Goal: Information Seeking & Learning: Learn about a topic

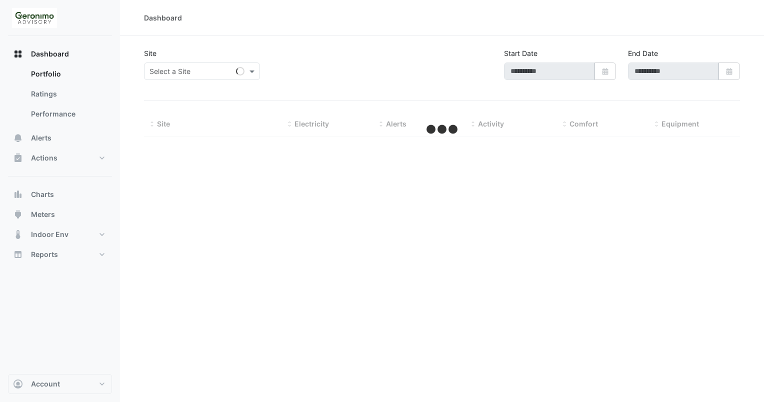
type input "**********"
select select "**"
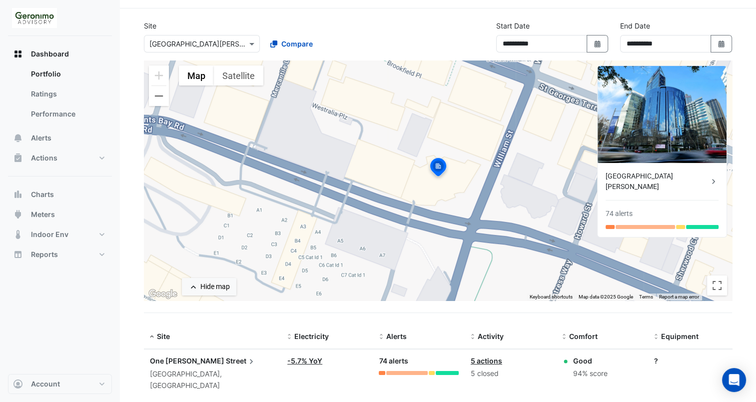
scroll to position [38, 0]
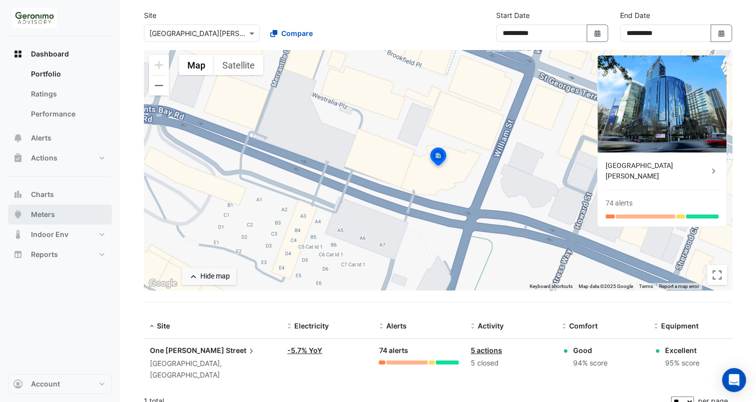
click at [68, 212] on button "Meters" at bounding box center [60, 214] width 104 height 20
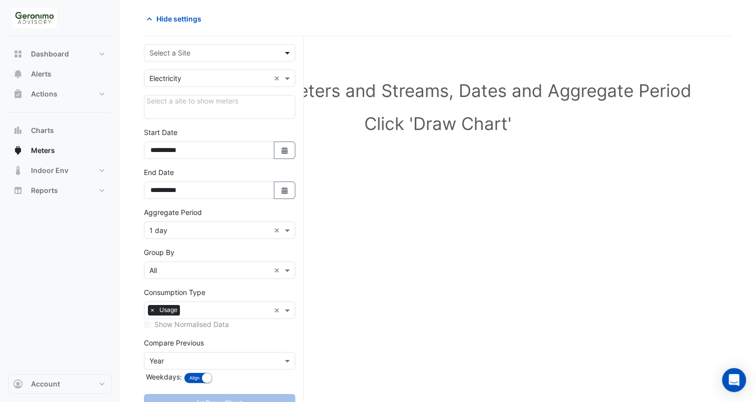
click at [288, 57] on span at bounding box center [288, 52] width 12 height 10
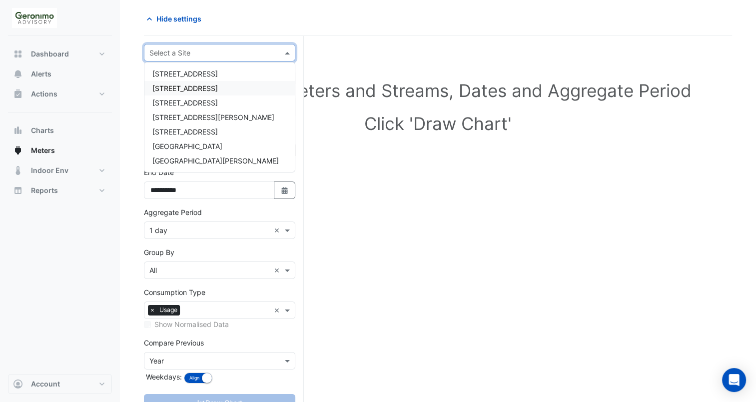
click at [261, 90] on div "[STREET_ADDRESS]" at bounding box center [219, 88] width 150 height 14
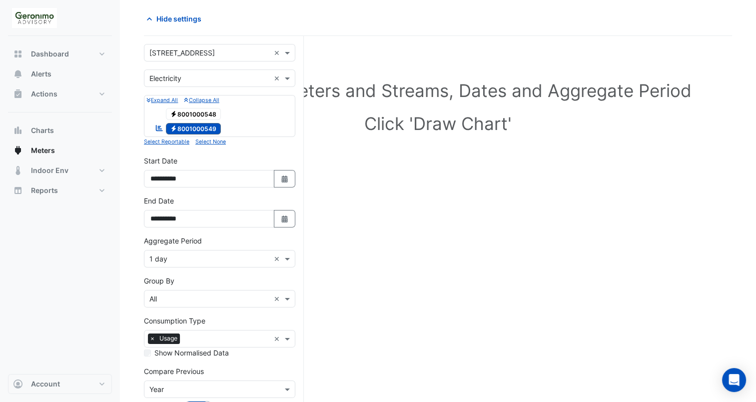
click at [200, 114] on span "Electricity 8001000548" at bounding box center [193, 114] width 55 height 12
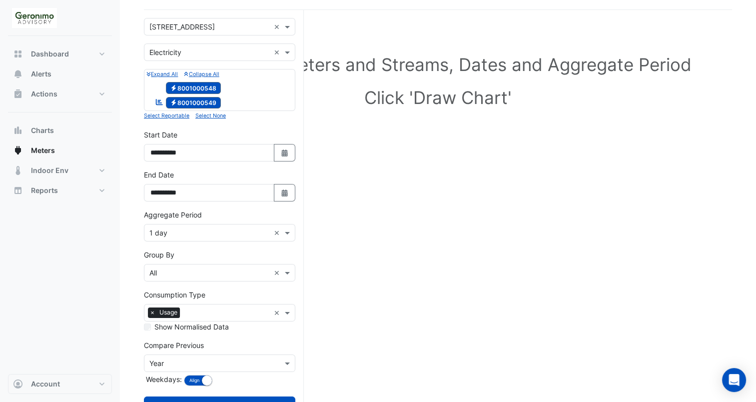
scroll to position [67, 0]
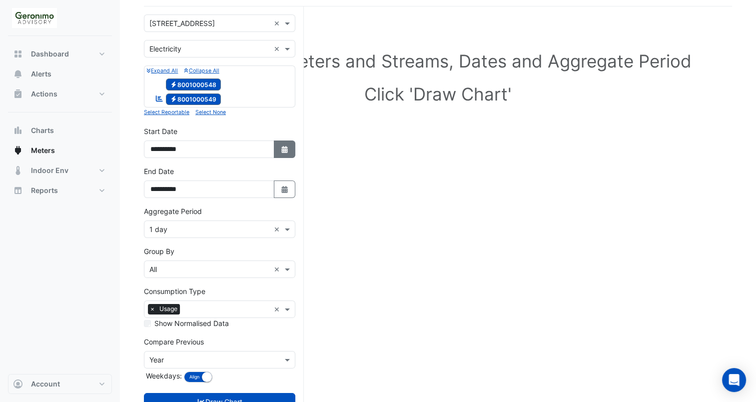
click at [279, 142] on button "Select Date" at bounding box center [285, 148] width 22 height 17
select select "*"
select select "****"
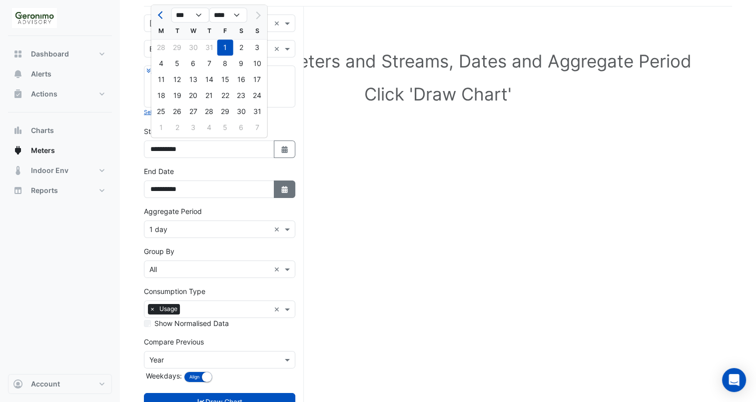
click at [279, 188] on button "Select Date" at bounding box center [285, 188] width 22 height 17
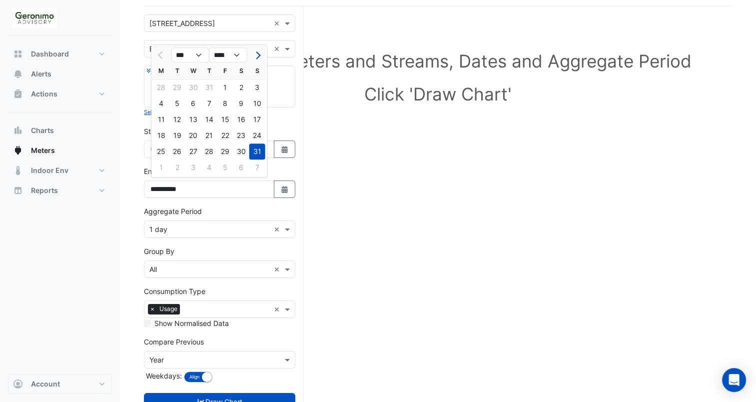
click at [258, 56] on span "Next month" at bounding box center [256, 54] width 7 height 7
select select "*"
click at [167, 115] on div "15" at bounding box center [161, 119] width 16 height 16
type input "**********"
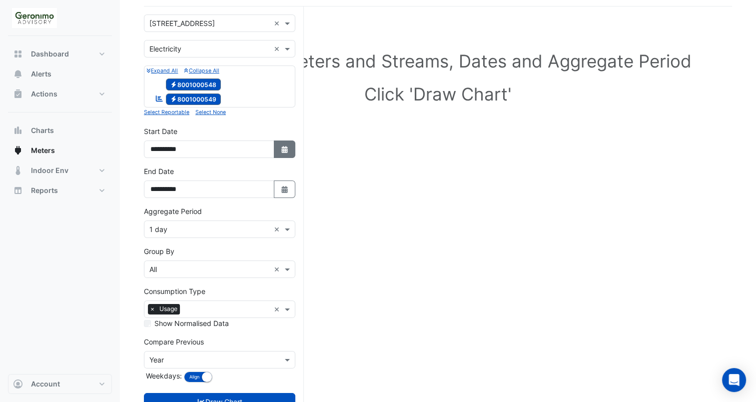
click at [278, 144] on button "Select Date" at bounding box center [285, 148] width 22 height 17
select select "*"
select select "****"
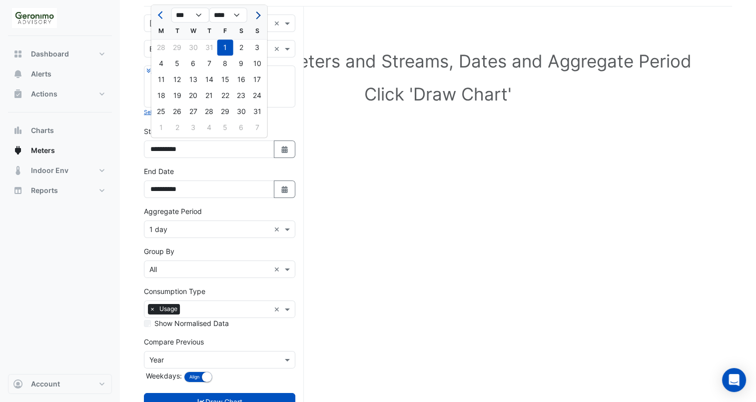
click at [258, 12] on span "Next month" at bounding box center [256, 14] width 7 height 7
select select "*"
click at [163, 41] on div "1" at bounding box center [161, 47] width 16 height 16
type input "**********"
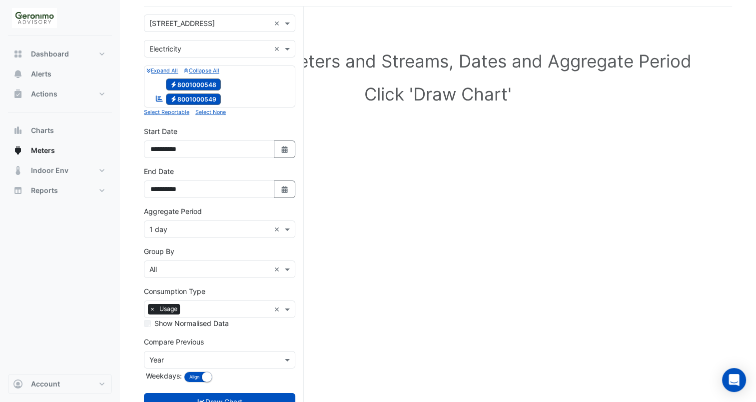
scroll to position [101, 0]
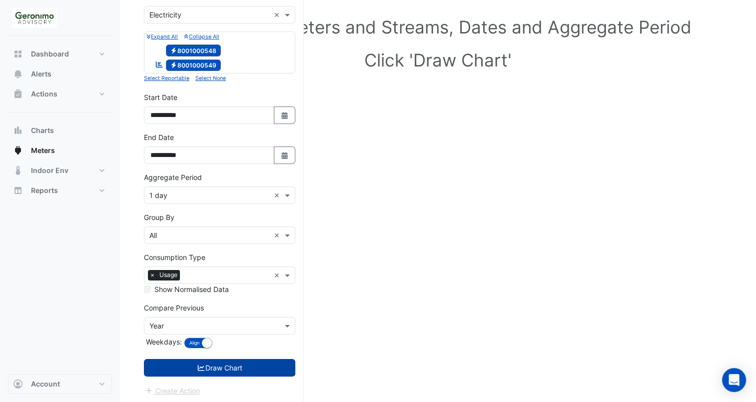
click at [264, 369] on button "Draw Chart" at bounding box center [219, 367] width 151 height 17
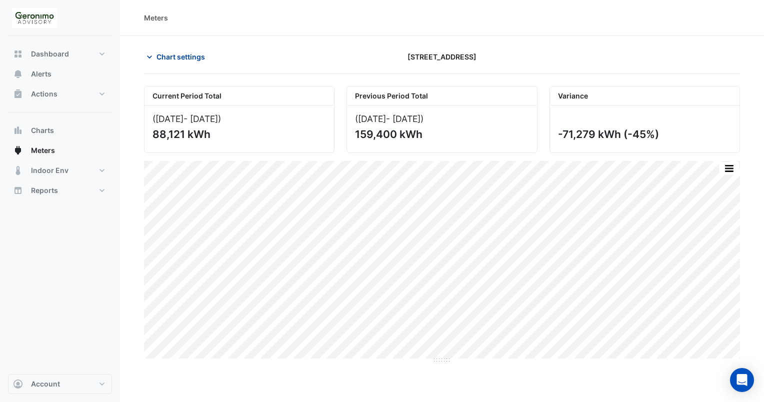
click at [148, 52] on icon "button" at bounding box center [149, 57] width 10 height 10
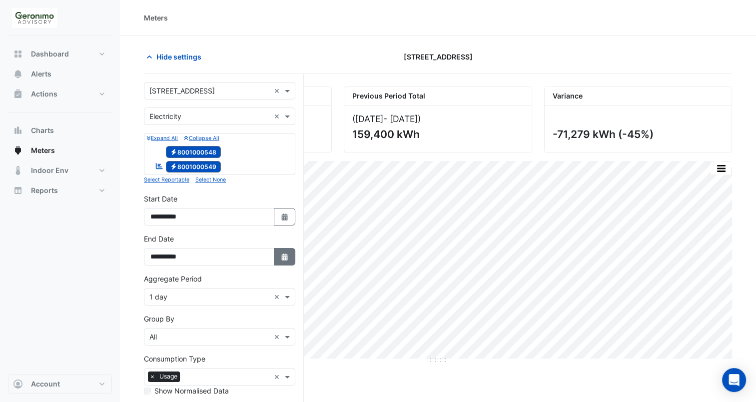
click at [280, 248] on button "Select Date" at bounding box center [285, 256] width 22 height 17
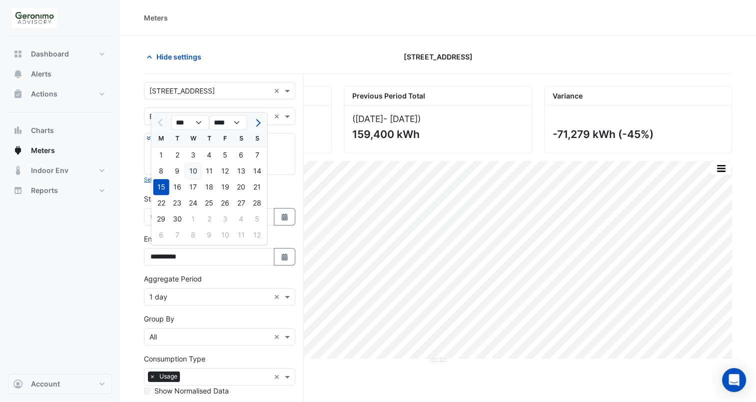
click at [198, 169] on div "10" at bounding box center [193, 171] width 16 height 16
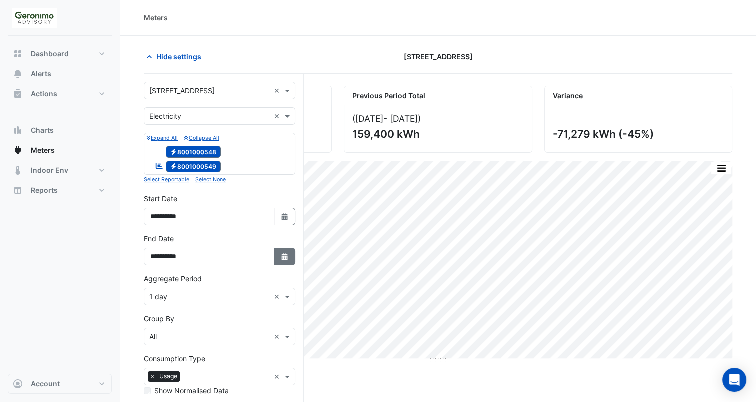
click at [283, 255] on icon "Select Date" at bounding box center [284, 256] width 9 height 7
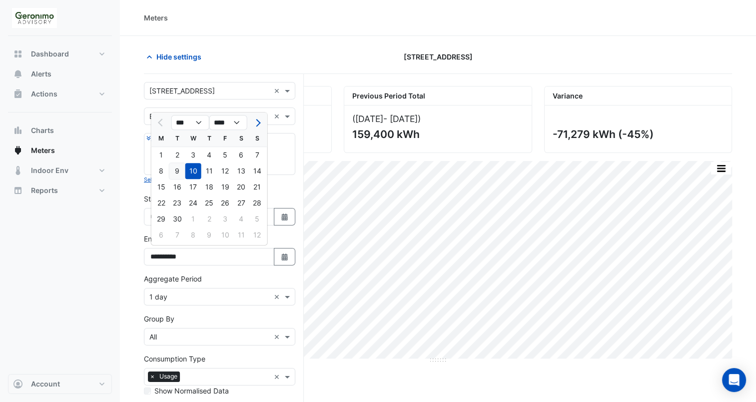
click at [174, 172] on div "9" at bounding box center [177, 171] width 16 height 16
type input "**********"
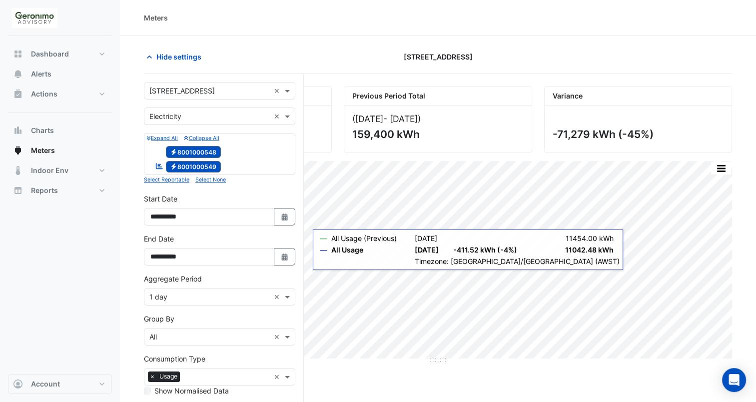
scroll to position [101, 0]
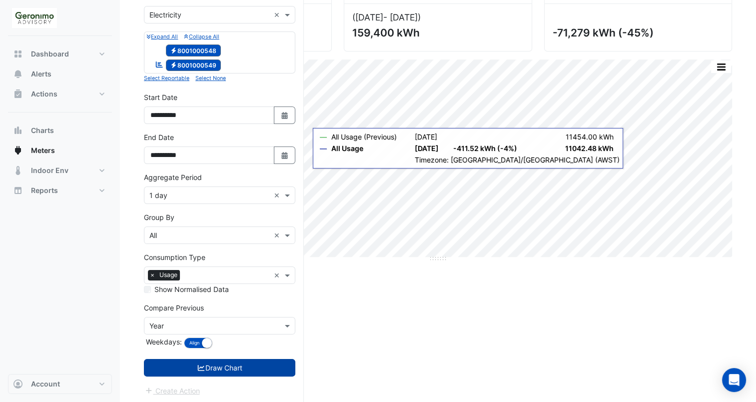
click at [254, 369] on button "Draw Chart" at bounding box center [219, 367] width 151 height 17
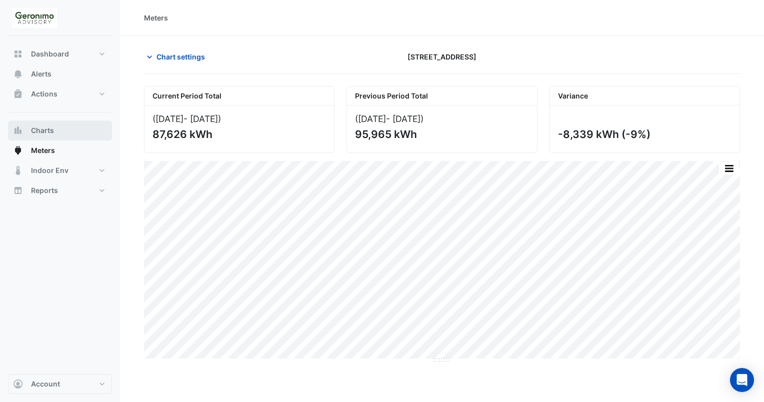
click at [79, 127] on button "Charts" at bounding box center [60, 130] width 104 height 20
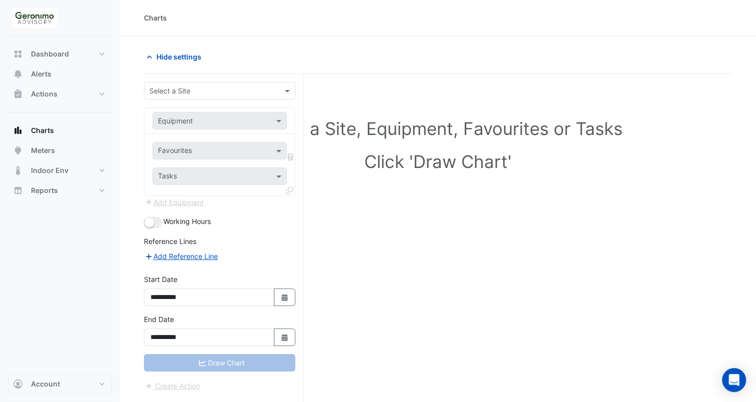
click at [197, 92] on input "text" at bounding box center [209, 91] width 120 height 10
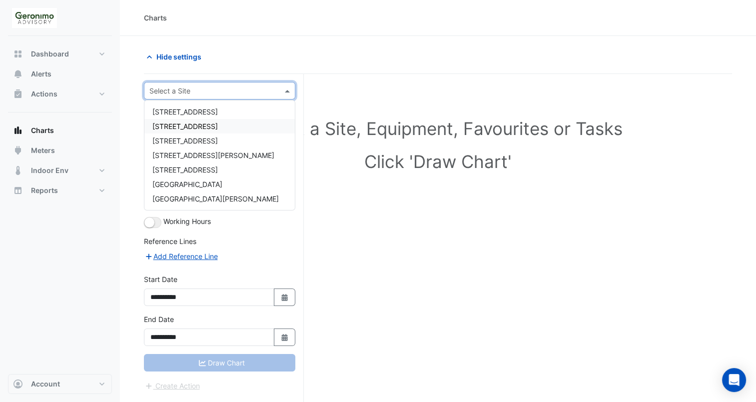
click at [192, 122] on span "[STREET_ADDRESS]" at bounding box center [184, 126] width 65 height 8
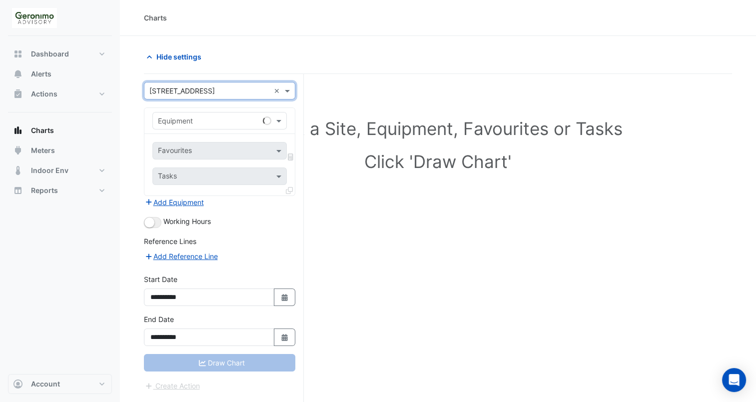
click at [221, 116] on input "text" at bounding box center [209, 121] width 103 height 10
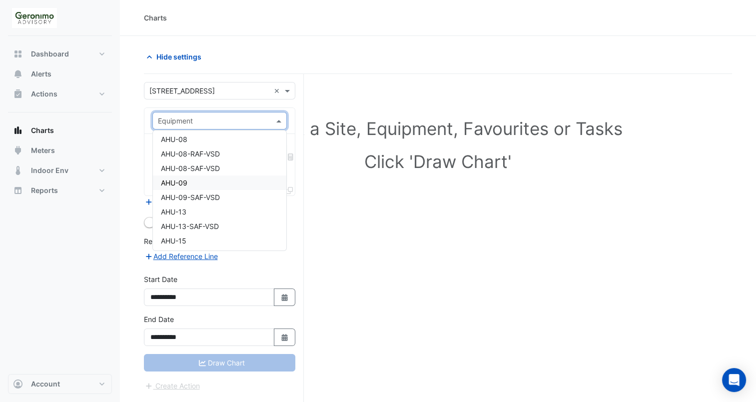
scroll to position [268, 0]
click at [222, 163] on div "AHU-13" at bounding box center [220, 163] width 134 height 14
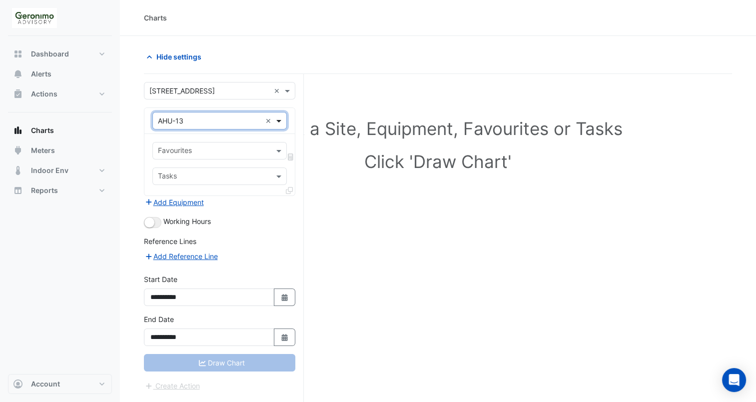
click at [277, 119] on span at bounding box center [280, 120] width 12 height 10
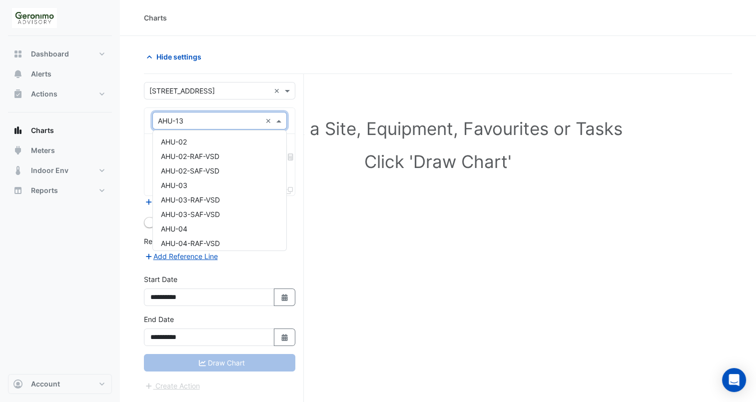
scroll to position [294, 0]
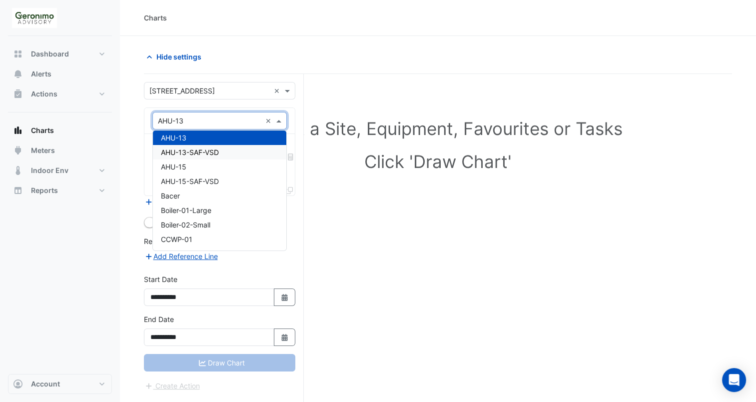
click at [252, 155] on div "AHU-13-SAF-VSD" at bounding box center [220, 152] width 134 height 14
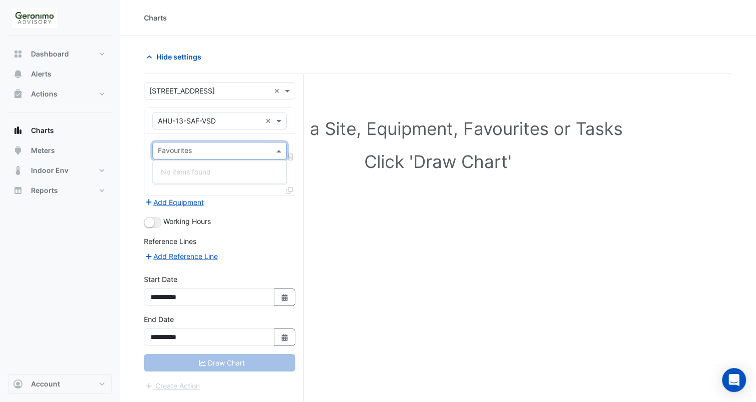
click at [268, 150] on input "text" at bounding box center [214, 151] width 112 height 10
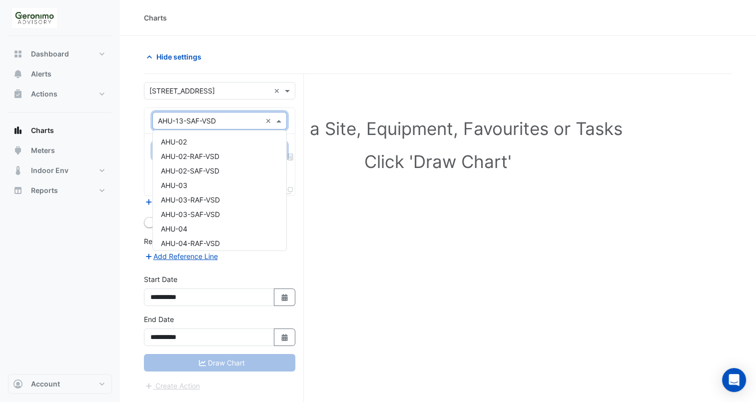
click at [277, 123] on span at bounding box center [280, 120] width 12 height 10
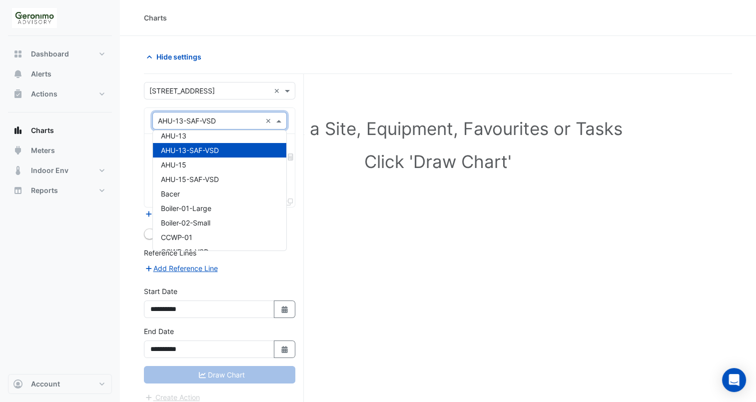
scroll to position [296, 0]
click at [264, 136] on div "AHU-13" at bounding box center [220, 135] width 134 height 14
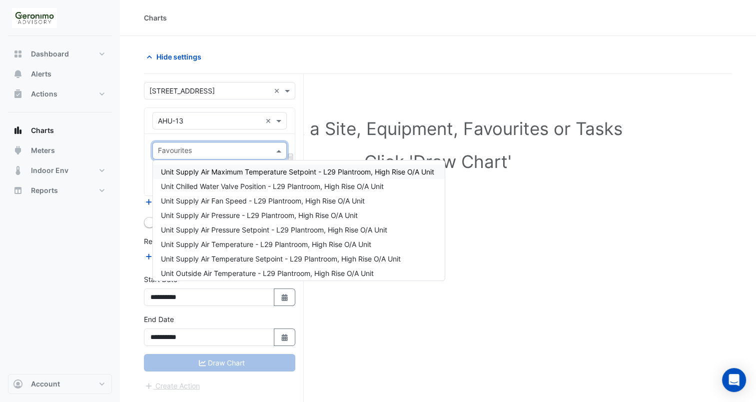
click at [276, 156] on div "Favourites" at bounding box center [219, 150] width 134 height 17
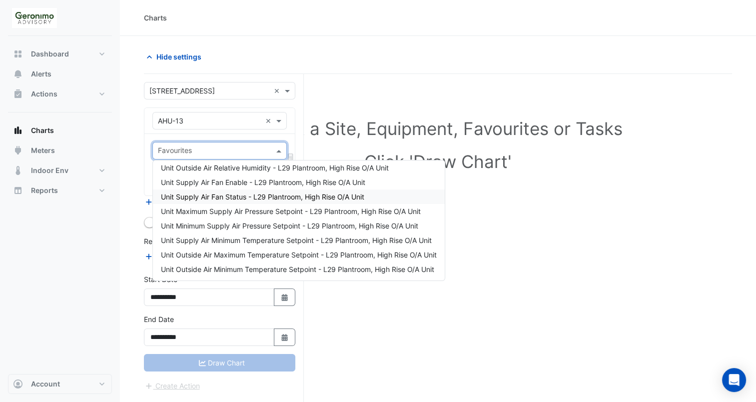
scroll to position [0, 0]
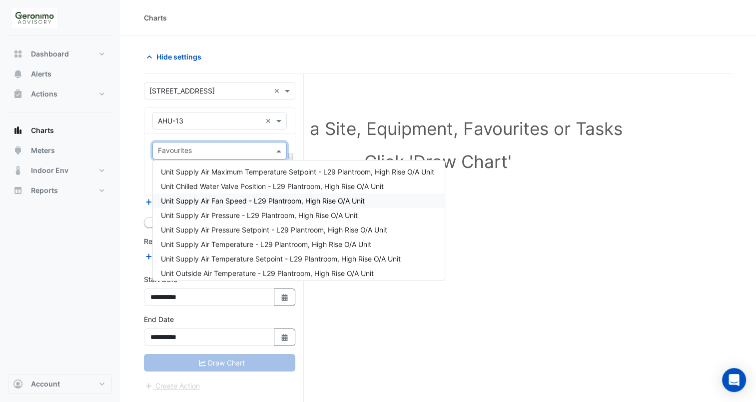
click at [218, 196] on span "Unit Supply Air Fan Speed - L29 Plantroom, High Rise O/A Unit" at bounding box center [263, 200] width 204 height 8
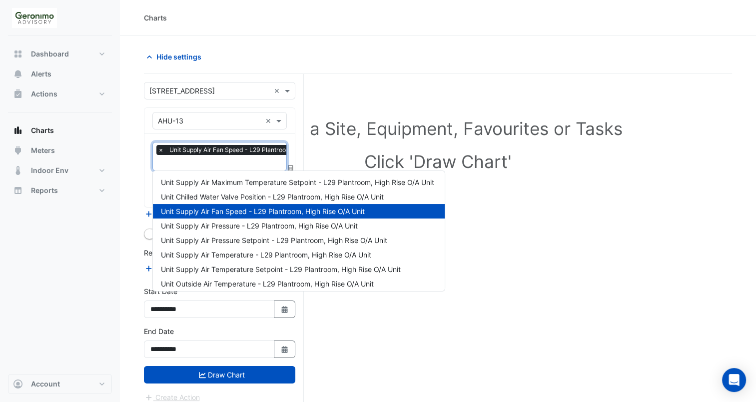
click at [225, 155] on div "× Unit Supply Air Fan Speed - L29 Plantroom, High Rise O/A Unit" at bounding box center [253, 151] width 194 height 12
click at [212, 229] on div "Unit Supply Air Pressure - L29 Plantroom, High Rise O/A Unit" at bounding box center [299, 225] width 292 height 14
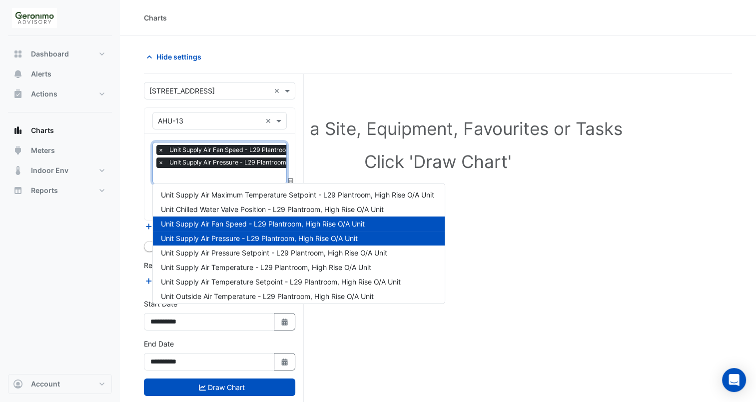
click at [217, 174] on input "text" at bounding box center [254, 176] width 193 height 10
click at [223, 252] on span "Unit Supply Air Pressure Setpoint - L29 Plantroom, High Rise O/A Unit" at bounding box center [274, 252] width 226 height 8
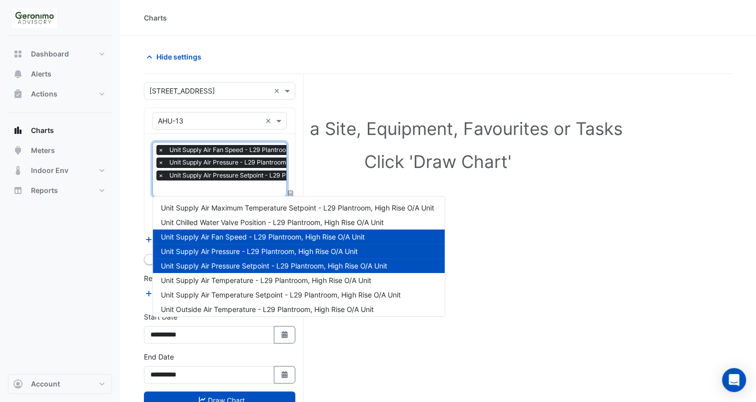
click at [226, 185] on input "text" at bounding box center [264, 189] width 213 height 10
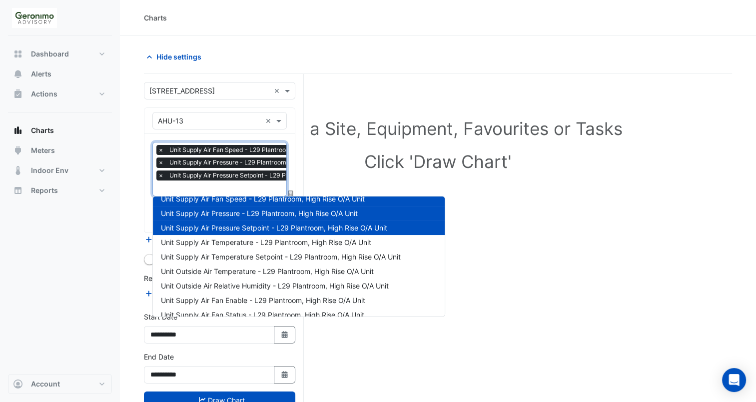
scroll to position [42, 0]
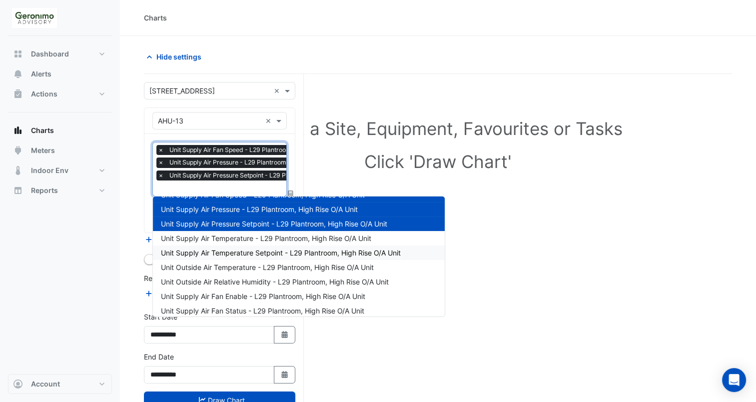
click at [218, 252] on span "Unit Supply Air Temperature Setpoint - L29 Plantroom, High Rise O/A Unit" at bounding box center [281, 252] width 240 height 8
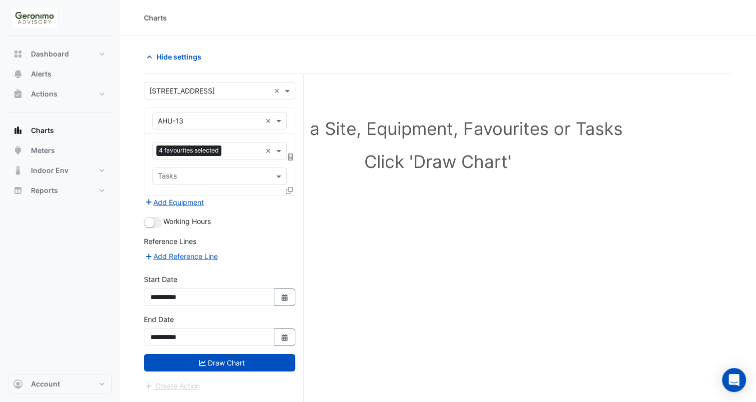
click at [207, 351] on div "**********" at bounding box center [219, 334] width 163 height 40
click at [207, 354] on button "Draw Chart" at bounding box center [219, 362] width 151 height 17
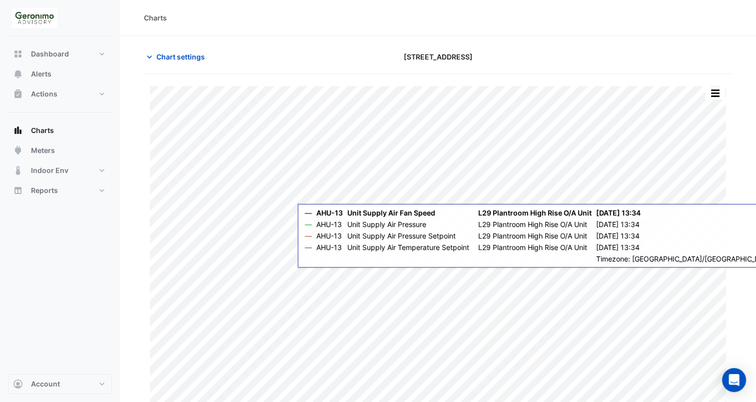
scroll to position [14, 0]
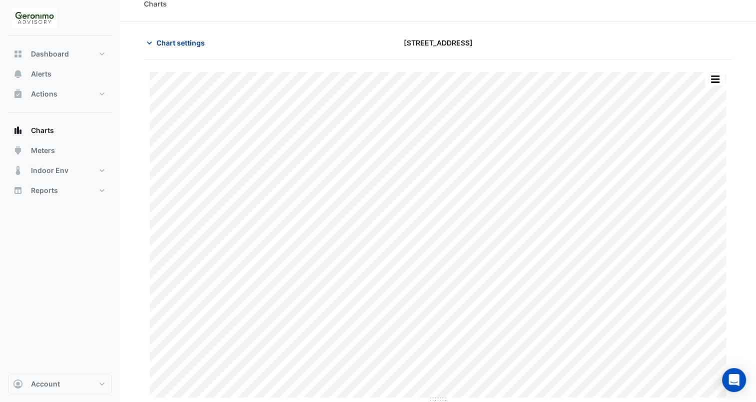
click at [150, 41] on icon "button" at bounding box center [149, 43] width 10 height 10
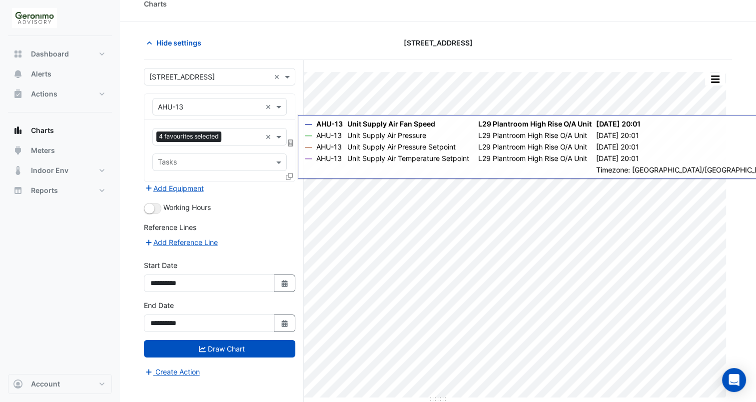
click at [288, 178] on icon at bounding box center [289, 176] width 7 height 7
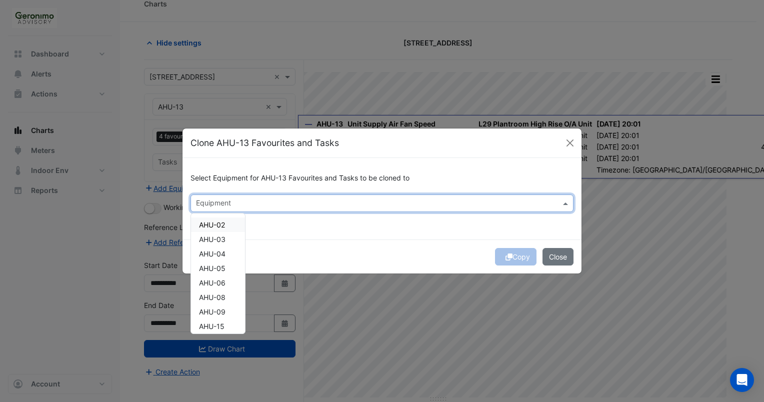
click at [286, 203] on input "text" at bounding box center [376, 204] width 360 height 10
click at [211, 325] on span "AHU-15" at bounding box center [211, 326] width 25 height 8
click at [512, 248] on div "Copy Close" at bounding box center [381, 256] width 399 height 34
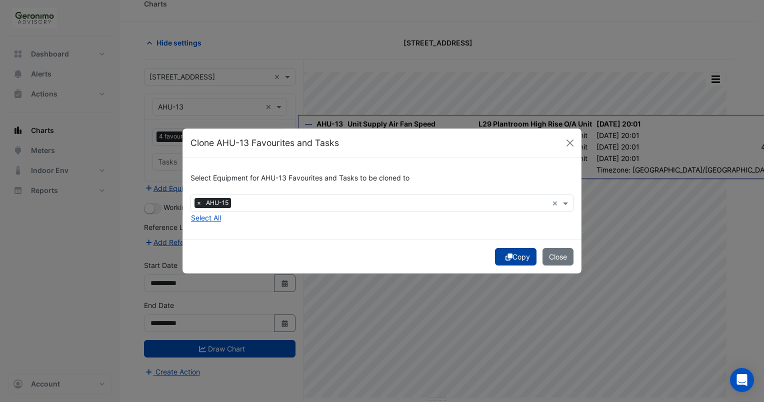
click at [513, 255] on button "Copy" at bounding box center [515, 256] width 41 height 17
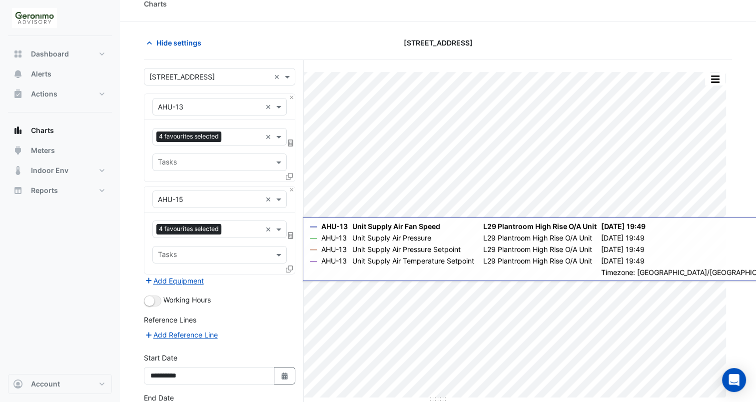
scroll to position [86, 0]
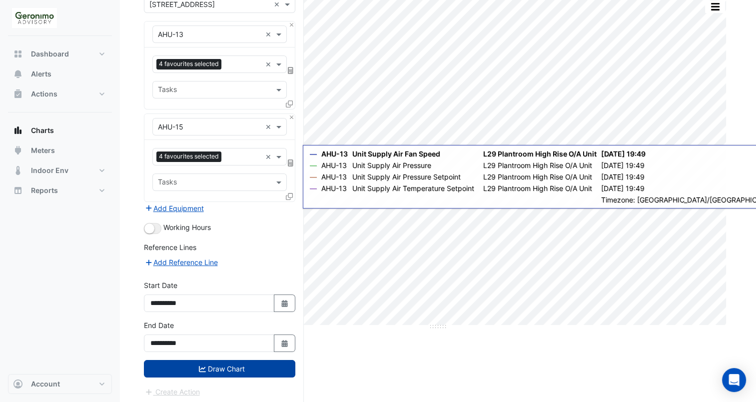
click at [231, 360] on button "Draw Chart" at bounding box center [219, 368] width 151 height 17
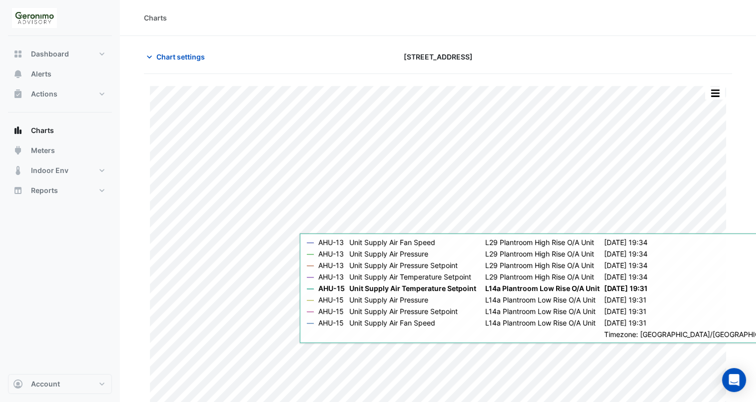
scroll to position [14, 0]
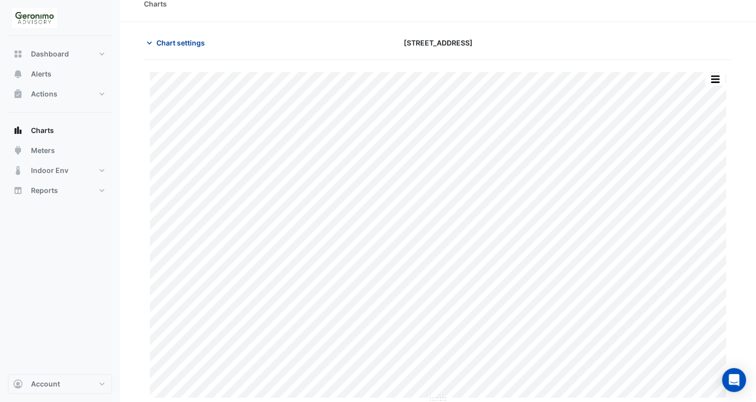
click at [145, 45] on icon "button" at bounding box center [149, 43] width 10 height 10
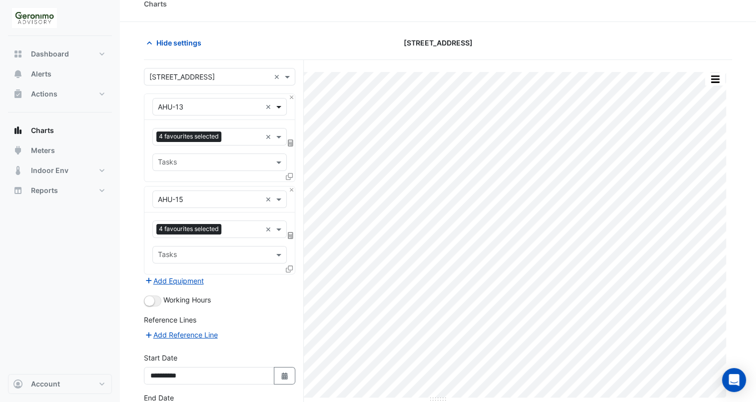
click at [278, 108] on span at bounding box center [280, 106] width 12 height 10
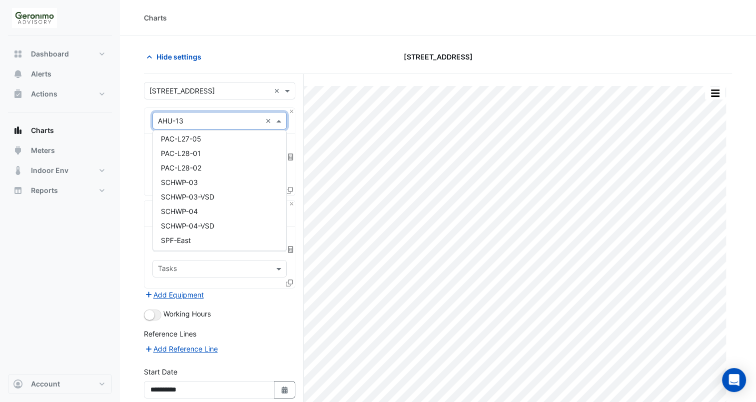
scroll to position [2467, 0]
click at [196, 179] on span "SCHWP-03" at bounding box center [179, 182] width 37 height 8
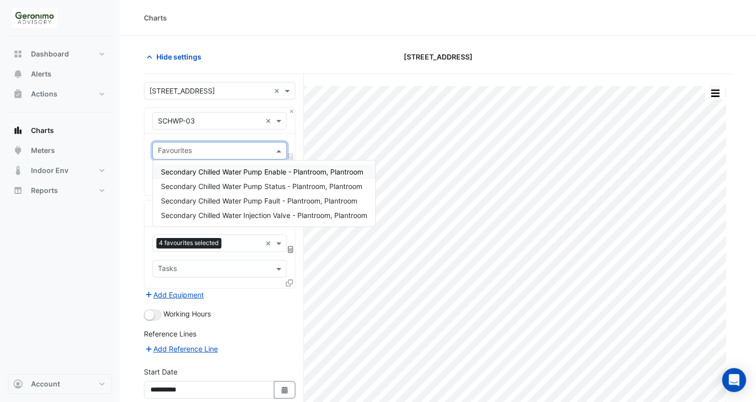
click at [218, 144] on div "Favourites" at bounding box center [211, 150] width 117 height 15
click at [236, 190] on div "Secondary Chilled Water Pump Status - Plantroom, Plantroom" at bounding box center [264, 186] width 222 height 14
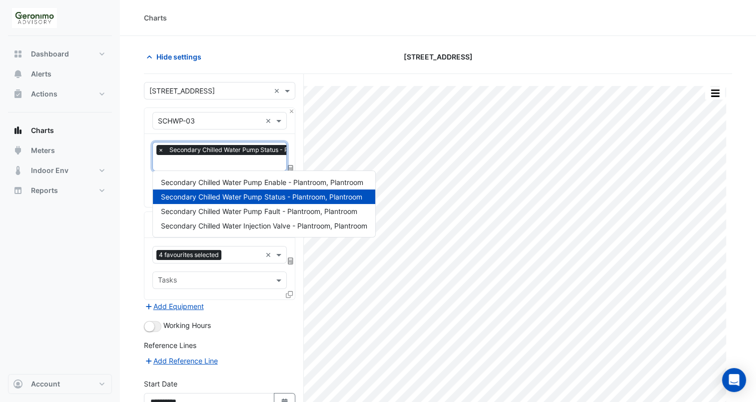
click at [236, 162] on input "text" at bounding box center [254, 163] width 193 height 10
click at [256, 227] on span "Secondary Chilled Water Injection Valve - Plantroom, Plantroom" at bounding box center [264, 225] width 206 height 8
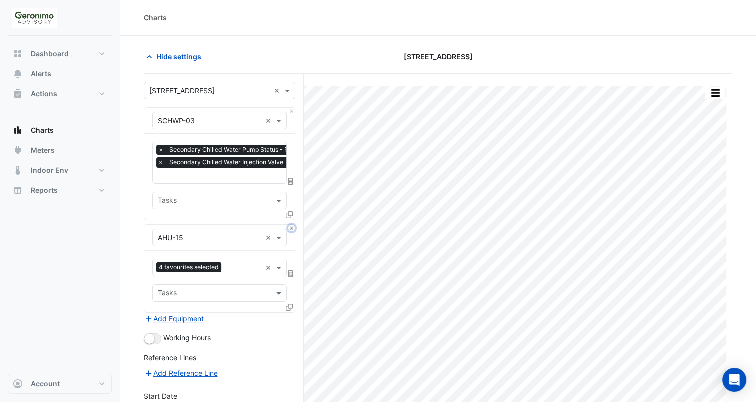
click at [292, 227] on button "Close" at bounding box center [291, 228] width 6 height 6
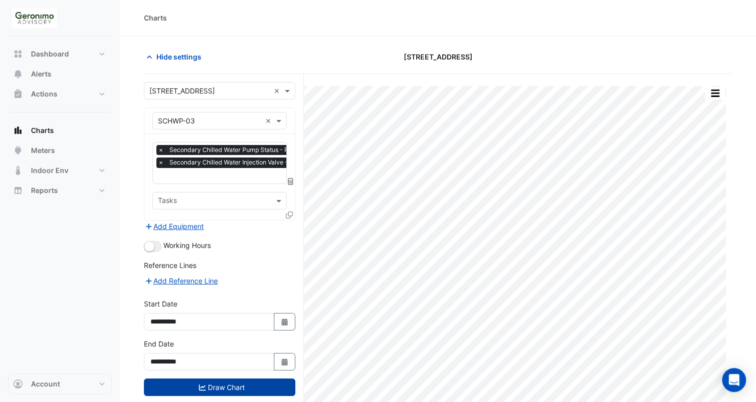
click at [218, 382] on button "Draw Chart" at bounding box center [219, 386] width 151 height 17
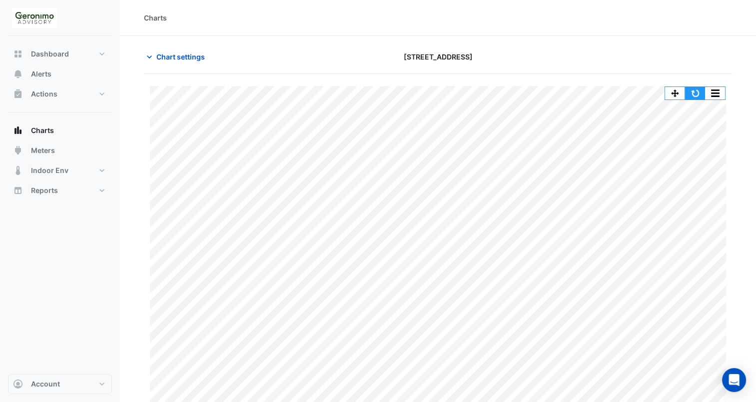
click at [696, 90] on button "button" at bounding box center [695, 93] width 20 height 12
click at [159, 52] on span "Chart settings" at bounding box center [180, 56] width 48 height 10
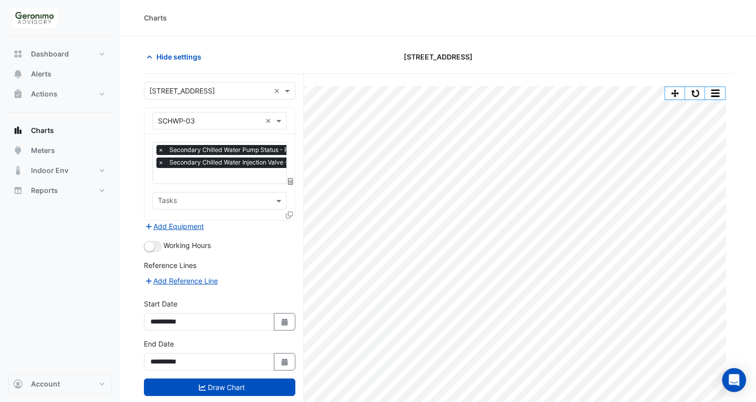
scroll to position [37, 0]
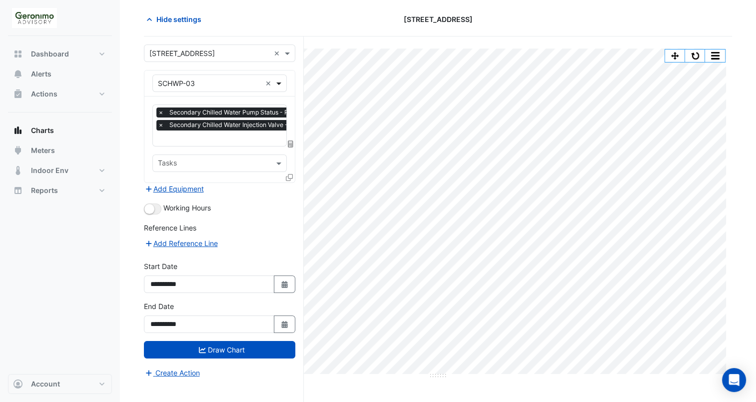
click at [275, 83] on span at bounding box center [280, 83] width 12 height 10
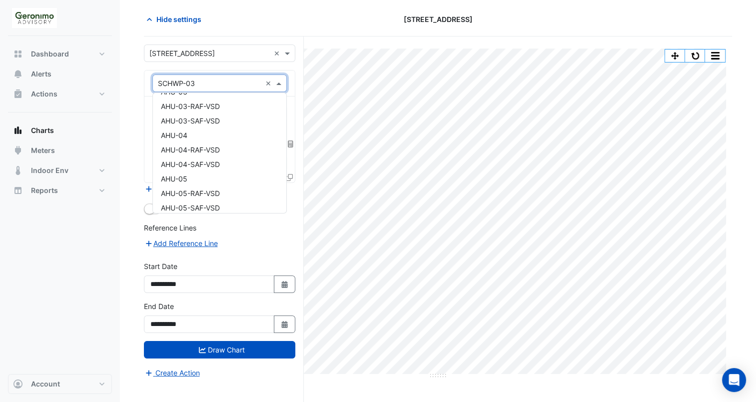
scroll to position [0, 0]
click at [180, 102] on span "AHU-02" at bounding box center [174, 104] width 26 height 8
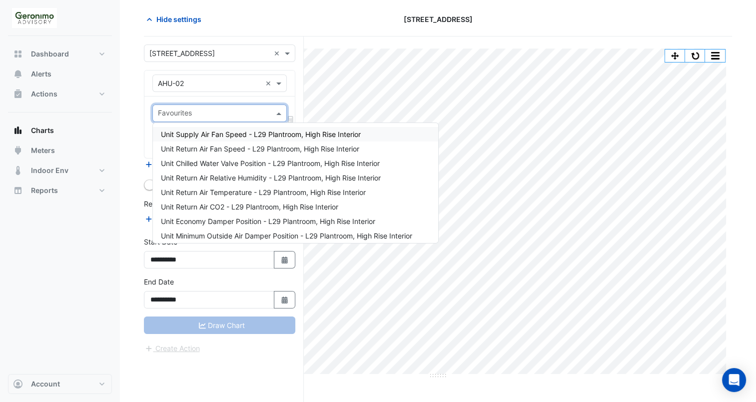
click at [187, 113] on input "text" at bounding box center [214, 114] width 112 height 10
click at [200, 164] on span "Unit Chilled Water Valve Position - L29 Plantroom, High Rise Interior" at bounding box center [270, 163] width 219 height 8
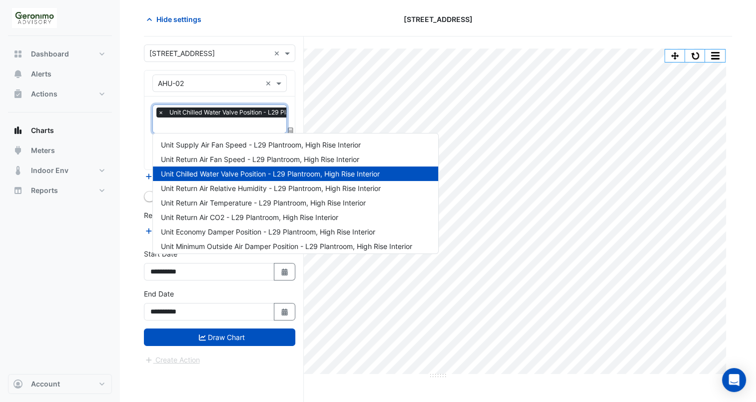
click at [211, 122] on input "text" at bounding box center [262, 126] width 208 height 10
click at [213, 228] on span "Unit Economy Damper Position - L29 Plantroom, High Rise Interior" at bounding box center [268, 231] width 214 height 8
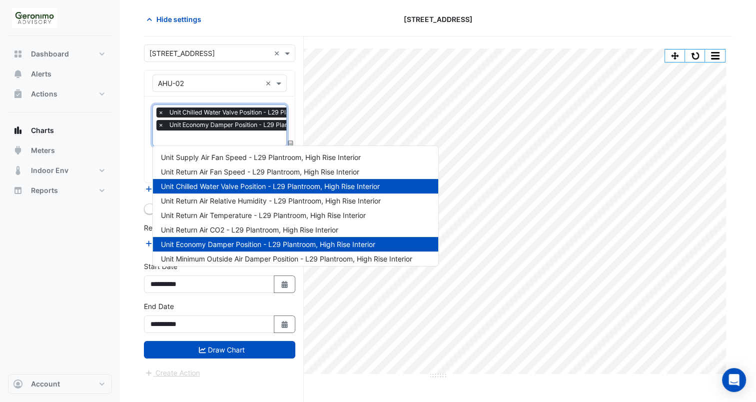
click at [205, 134] on input "text" at bounding box center [262, 139] width 208 height 10
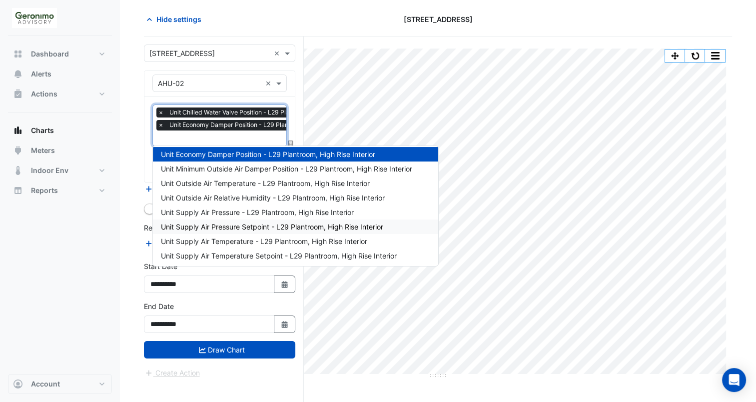
scroll to position [94, 0]
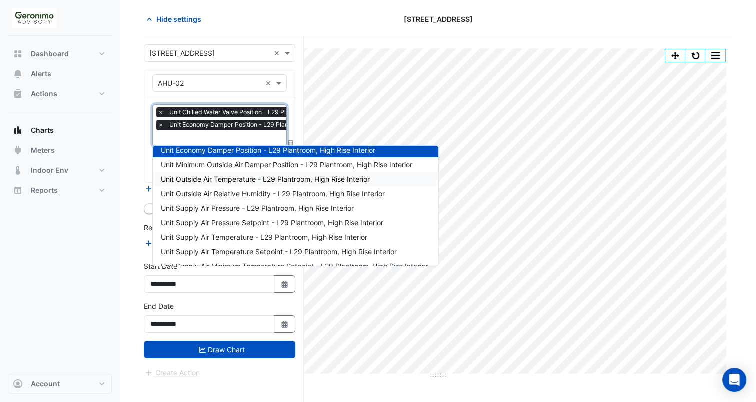
click at [233, 182] on span "Unit Outside Air Temperature - L29 Plantroom, High Rise Interior" at bounding box center [265, 179] width 209 height 8
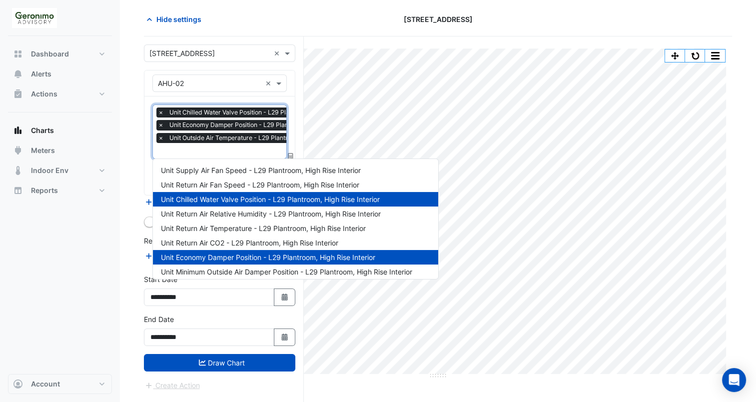
click at [241, 152] on input "text" at bounding box center [262, 151] width 208 height 10
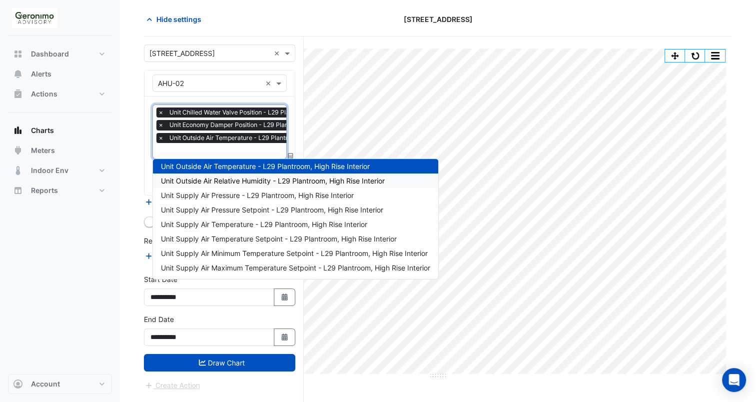
click at [243, 178] on span "Unit Outside Air Relative Humidity - L29 Plantroom, High Rise Interior" at bounding box center [273, 180] width 224 height 8
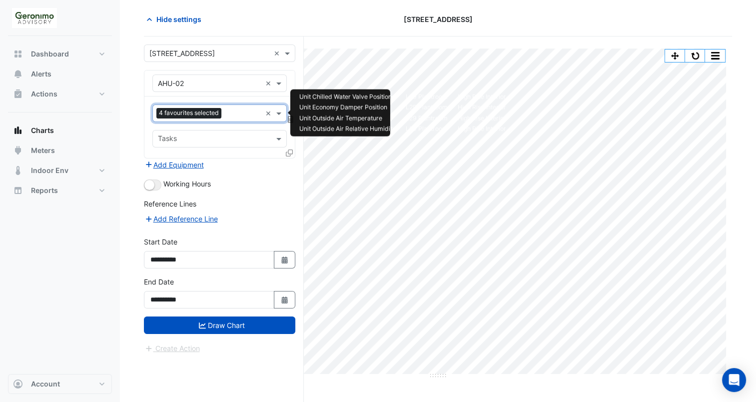
click at [240, 113] on input "text" at bounding box center [243, 114] width 36 height 10
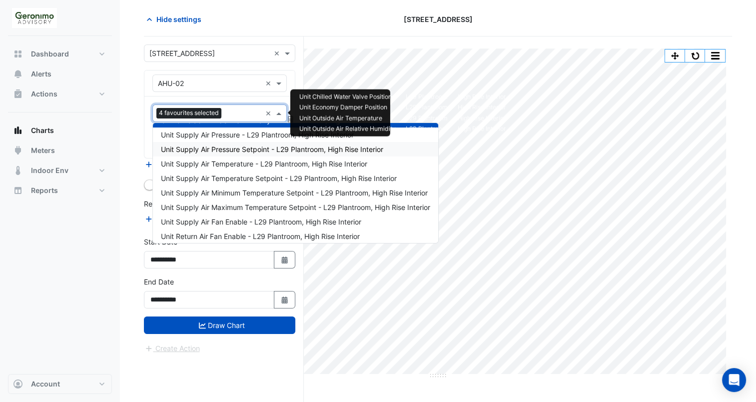
scroll to position [145, 0]
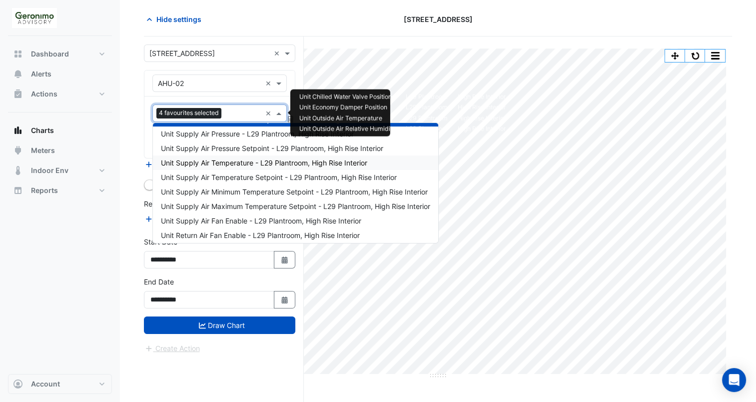
click at [244, 160] on span "Unit Supply Air Temperature - L29 Plantroom, High Rise Interior" at bounding box center [264, 162] width 206 height 8
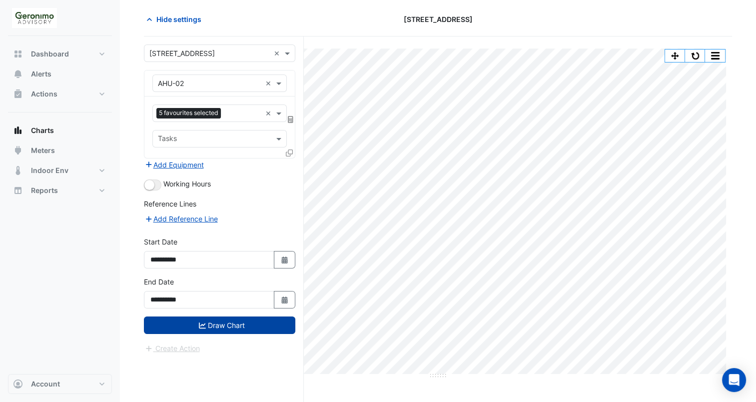
click at [245, 328] on button "Draw Chart" at bounding box center [219, 324] width 151 height 17
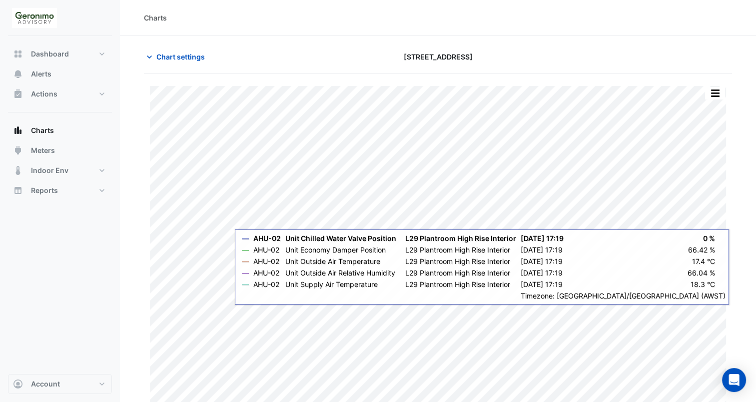
scroll to position [14, 0]
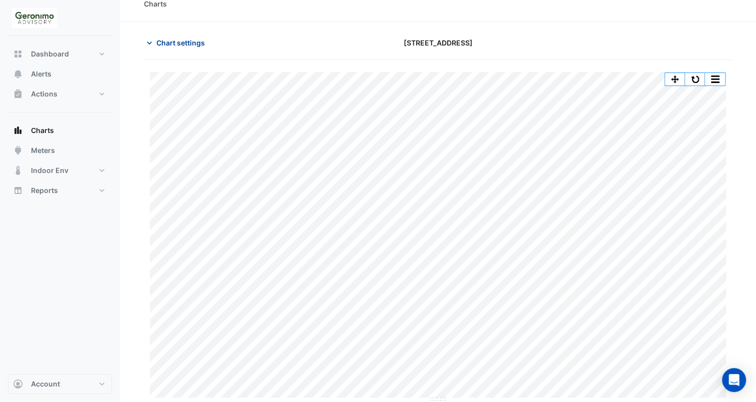
click at [148, 44] on icon "button" at bounding box center [149, 43] width 10 height 10
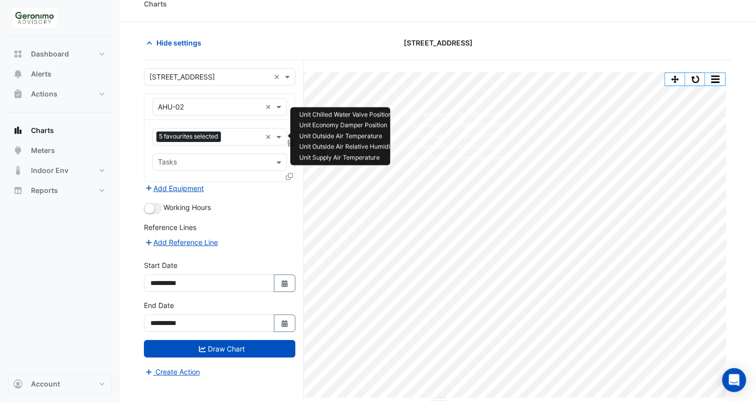
click at [253, 141] on div at bounding box center [242, 137] width 38 height 13
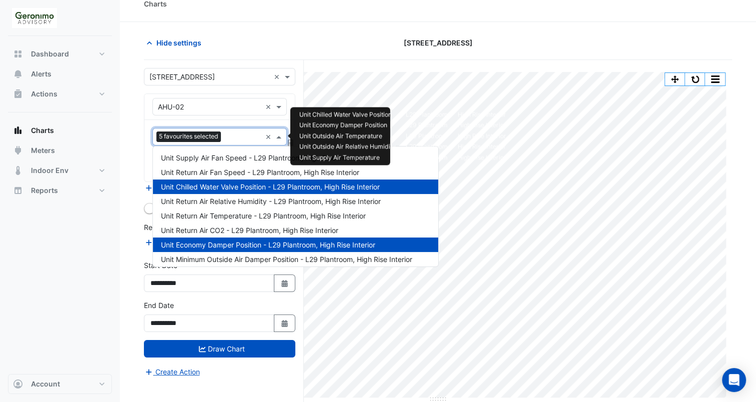
scroll to position [178, 0]
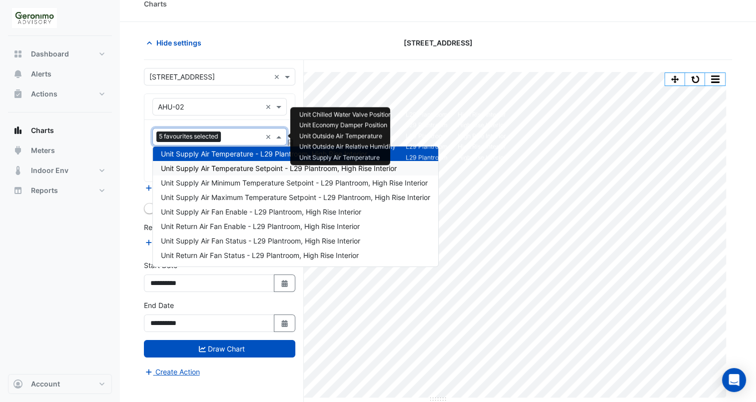
click at [256, 171] on span "Unit Supply Air Temperature Setpoint - L29 Plantroom, High Rise Interior" at bounding box center [279, 168] width 236 height 8
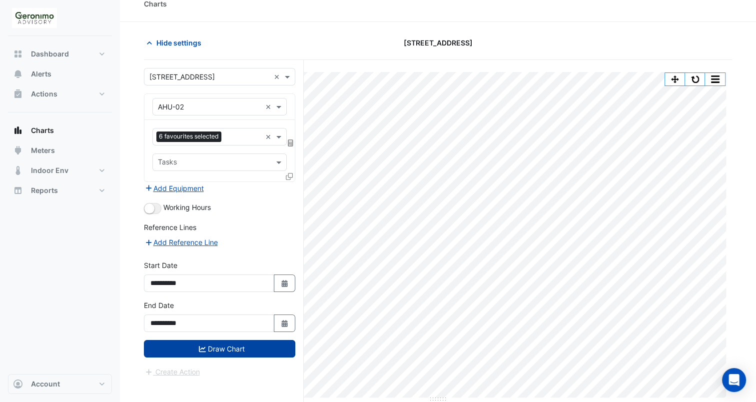
click at [208, 351] on button "Draw Chart" at bounding box center [219, 348] width 151 height 17
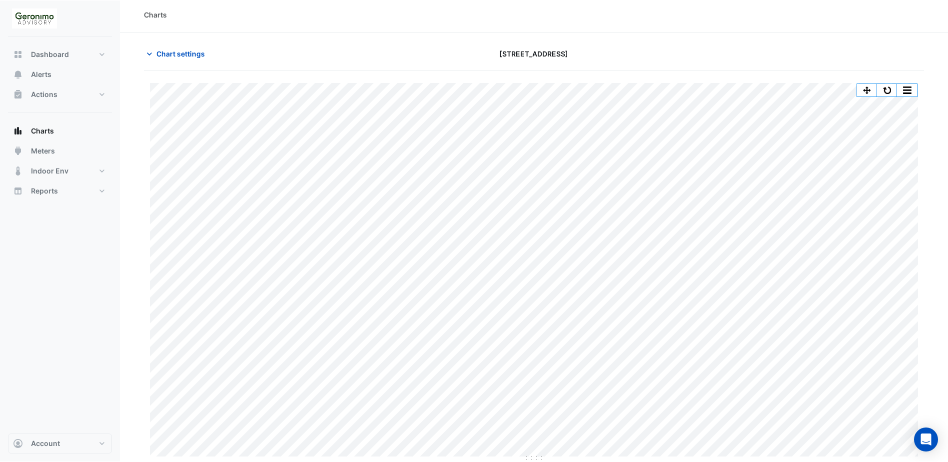
scroll to position [3, 0]
